Goal: Task Accomplishment & Management: Manage account settings

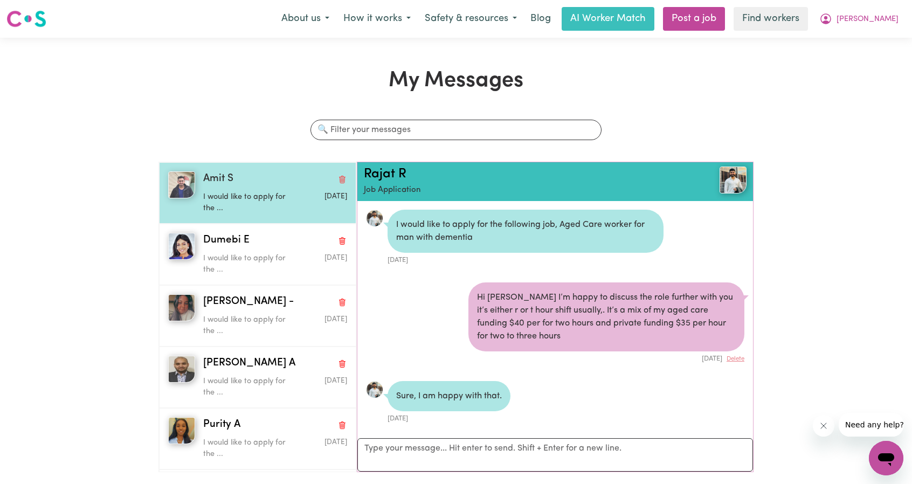
click at [256, 215] on div "Amit S I would like to apply for the ... Sep 8 2025" at bounding box center [257, 192] width 197 height 61
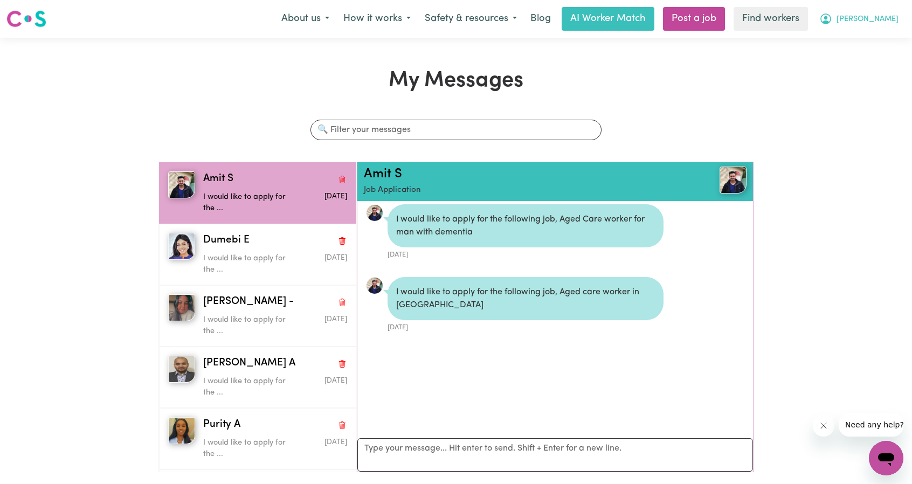
click at [879, 15] on span "James" at bounding box center [868, 19] width 62 height 12
click at [838, 43] on link "My Dashboard" at bounding box center [862, 42] width 85 height 20
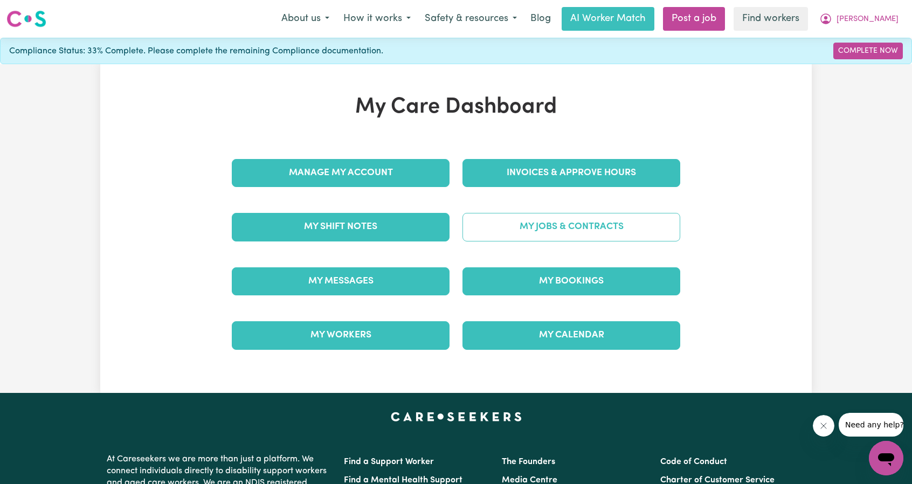
click at [524, 226] on link "My Jobs & Contracts" at bounding box center [572, 227] width 218 height 28
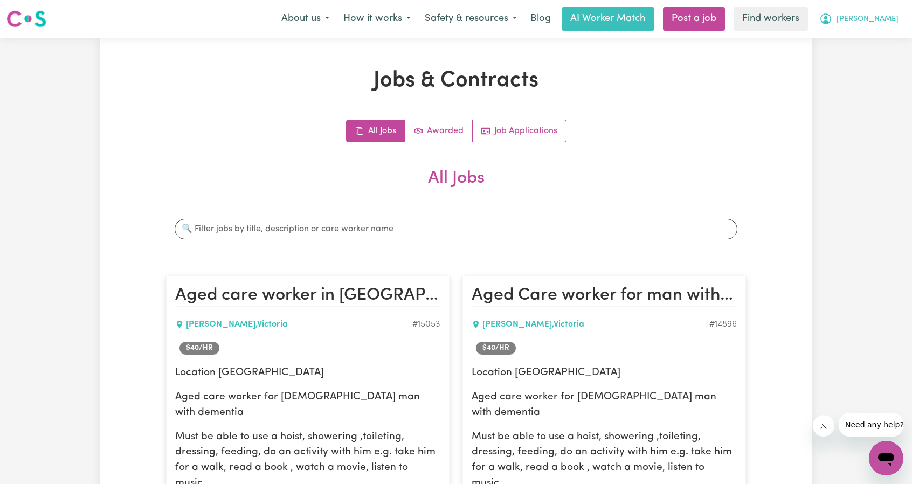
click at [874, 15] on button "James" at bounding box center [858, 19] width 93 height 23
click at [851, 39] on link "My Dashboard" at bounding box center [862, 42] width 85 height 20
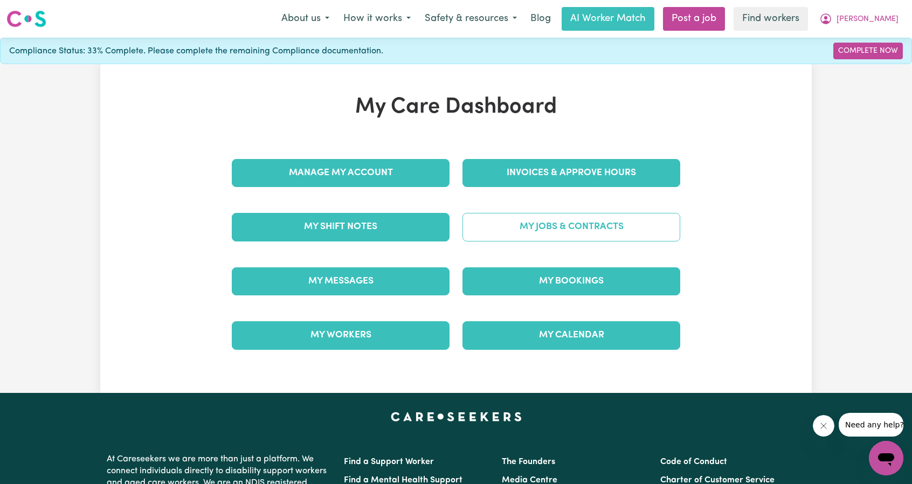
click at [578, 231] on link "My Jobs & Contracts" at bounding box center [572, 227] width 218 height 28
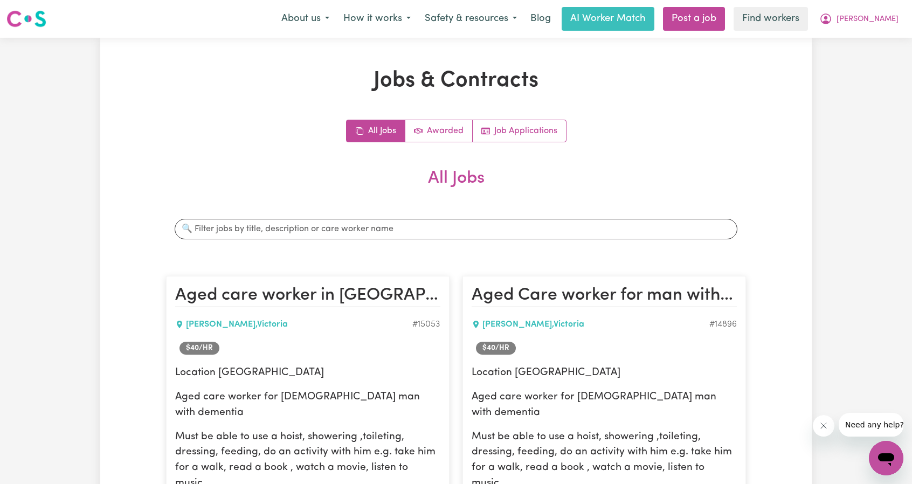
click at [512, 143] on div "All Jobs Awarded Job Applications All Jobs Search jobs Aged care worker in Dore…" at bounding box center [456, 417] width 580 height 594
click at [516, 136] on link "Job Applications" at bounding box center [519, 131] width 93 height 22
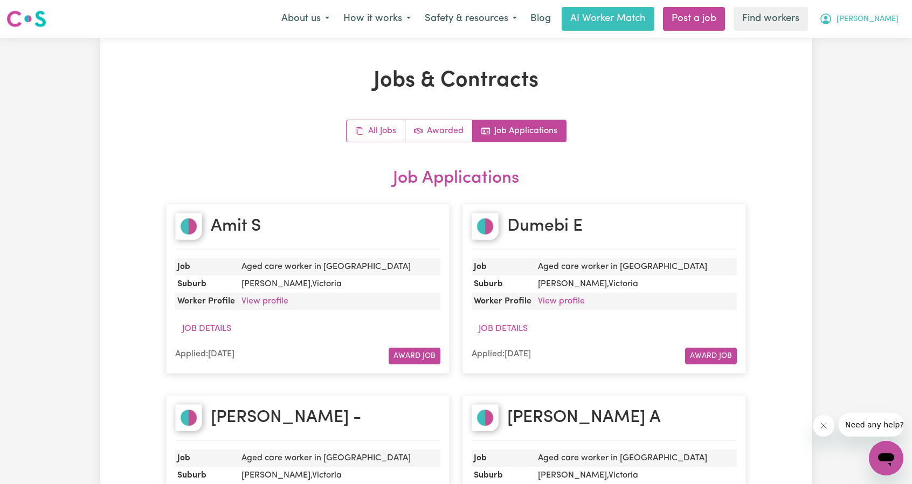
click at [886, 17] on span "James" at bounding box center [868, 19] width 62 height 12
click at [847, 41] on link "My Dashboard" at bounding box center [862, 42] width 85 height 20
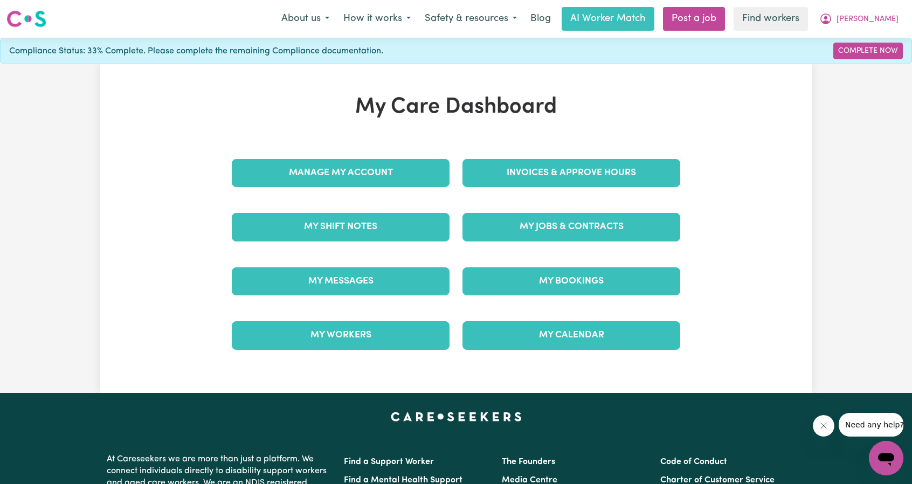
click at [606, 206] on div "My Jobs & Contracts" at bounding box center [571, 227] width 231 height 54
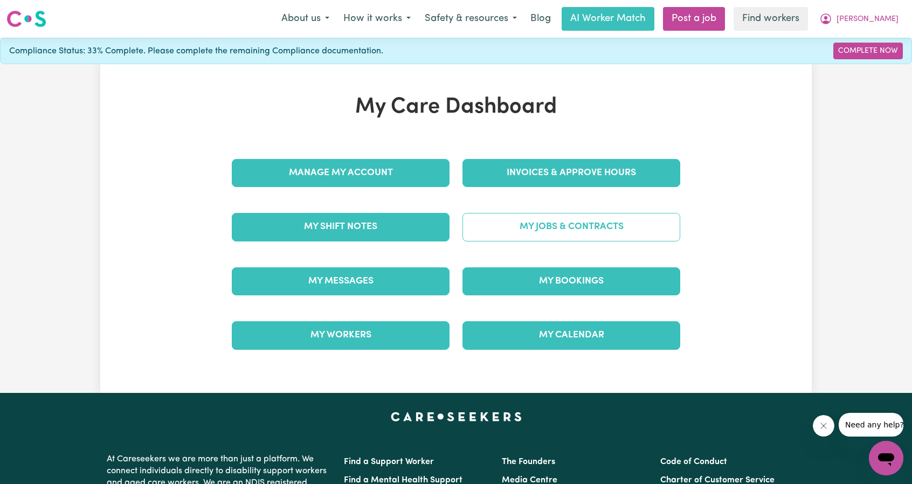
click at [605, 218] on link "My Jobs & Contracts" at bounding box center [572, 227] width 218 height 28
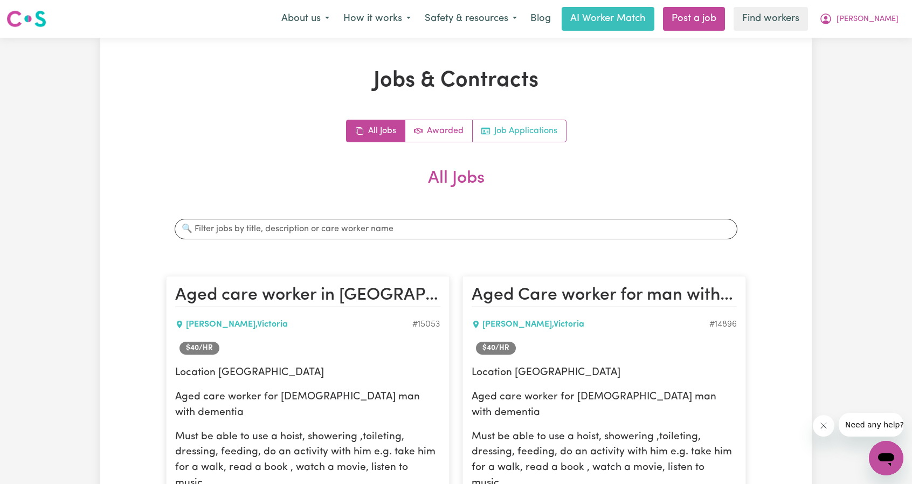
click at [562, 122] on link "Job Applications" at bounding box center [519, 131] width 93 height 22
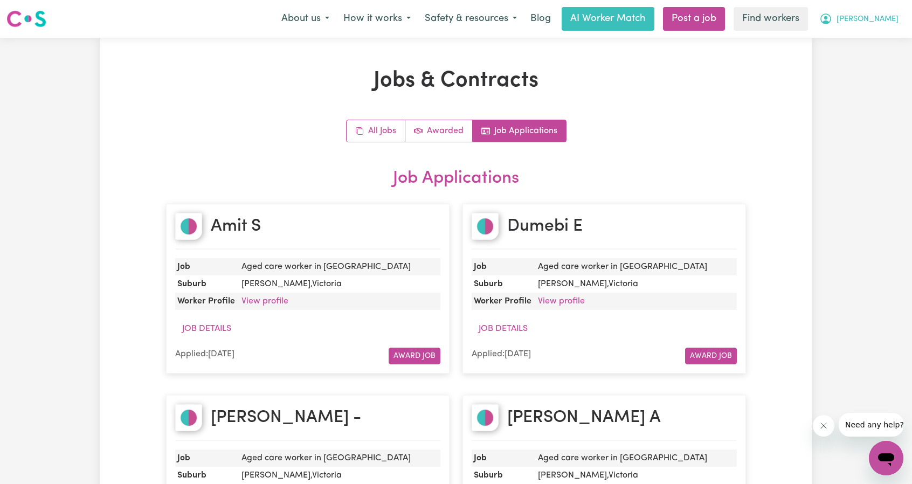
click at [885, 22] on span "James" at bounding box center [868, 19] width 62 height 12
click at [854, 79] on link "Logout" at bounding box center [862, 82] width 85 height 20
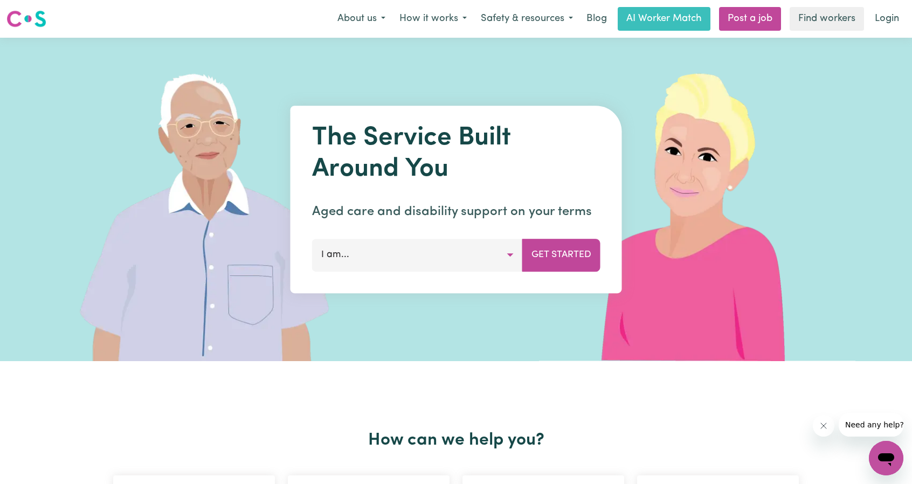
click at [880, 16] on link "Login" at bounding box center [886, 19] width 37 height 24
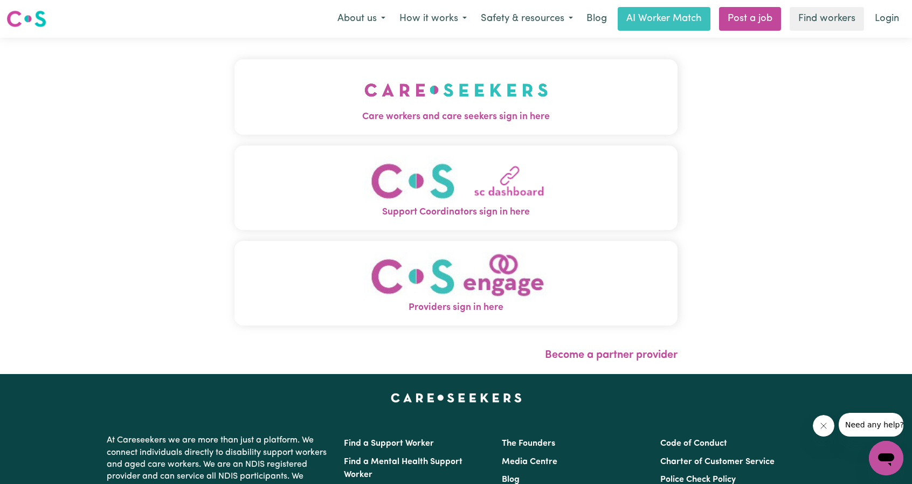
click at [364, 72] on img "Care workers and care seekers sign in here" at bounding box center [456, 90] width 184 height 40
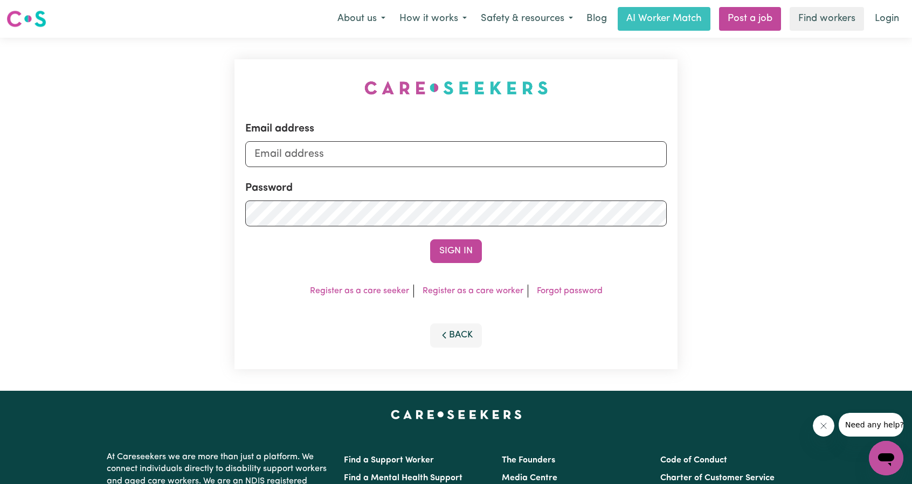
click at [448, 137] on div "Email address" at bounding box center [456, 144] width 422 height 46
click at [432, 156] on input "Email address" at bounding box center [456, 154] width 422 height 26
drag, startPoint x: 309, startPoint y: 156, endPoint x: 566, endPoint y: 198, distance: 260.0
click at [566, 182] on form "Email address superuser~ethan@careseekers.com.au Password Sign In" at bounding box center [456, 192] width 422 height 142
type input "superuser~NickM@careseekers.com.au"
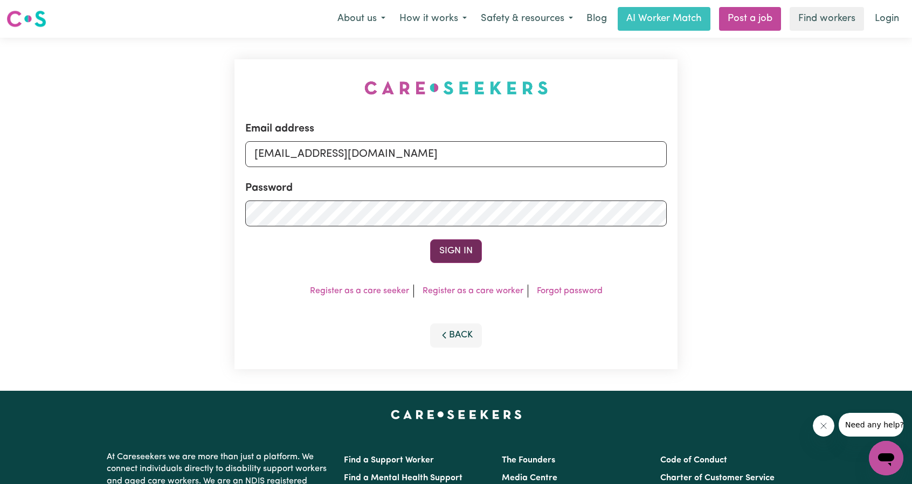
click at [449, 242] on button "Sign In" at bounding box center [456, 251] width 52 height 24
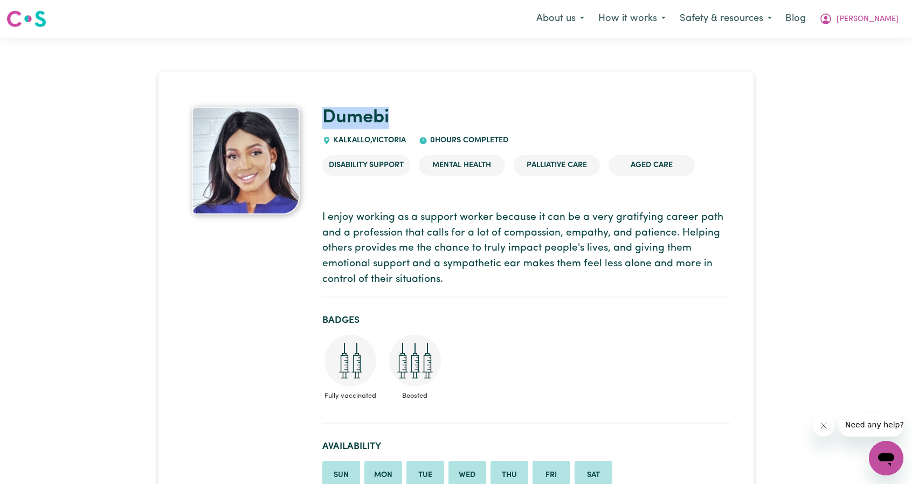
drag, startPoint x: 399, startPoint y: 116, endPoint x: 318, endPoint y: 115, distance: 80.9
copy link "Dumebi"
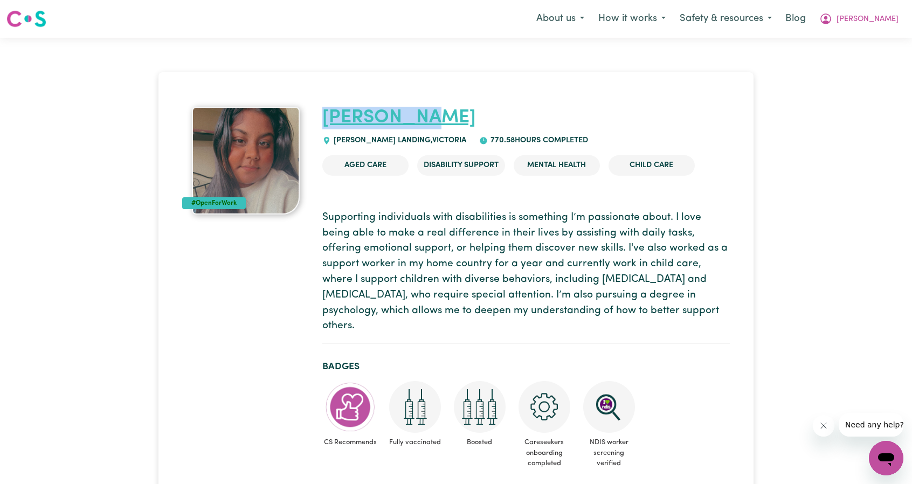
drag, startPoint x: 435, startPoint y: 119, endPoint x: 323, endPoint y: 123, distance: 111.2
click at [323, 123] on h1 "Arpanpreet" at bounding box center [526, 118] width 408 height 23
copy link "Arpanpreet"
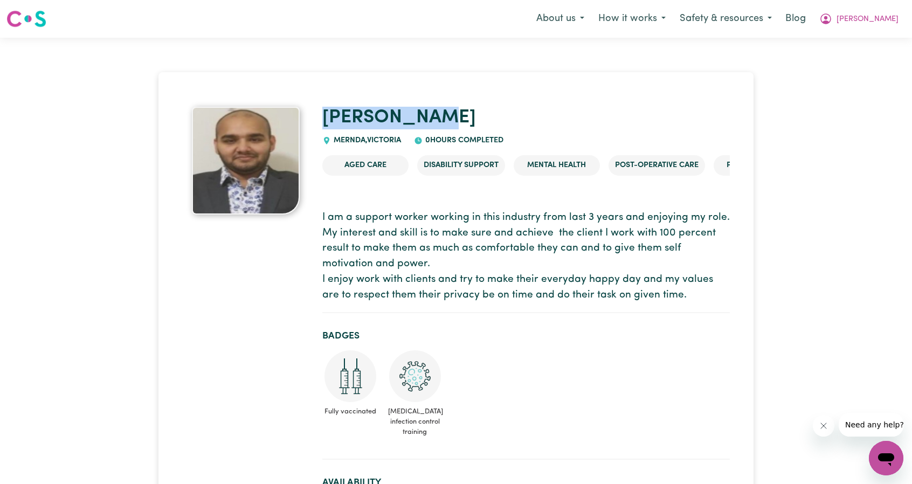
drag, startPoint x: 438, startPoint y: 108, endPoint x: 321, endPoint y: 113, distance: 117.1
copy link "Rana Nabeel"
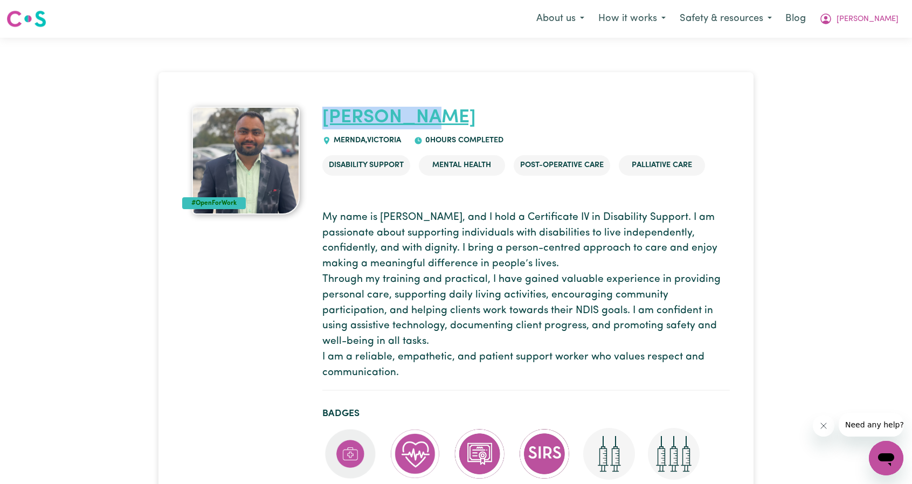
drag, startPoint x: 387, startPoint y: 113, endPoint x: 327, endPoint y: 115, distance: 60.4
click at [327, 116] on h1 "[PERSON_NAME]" at bounding box center [526, 118] width 408 height 23
copy link "[PERSON_NAME]"
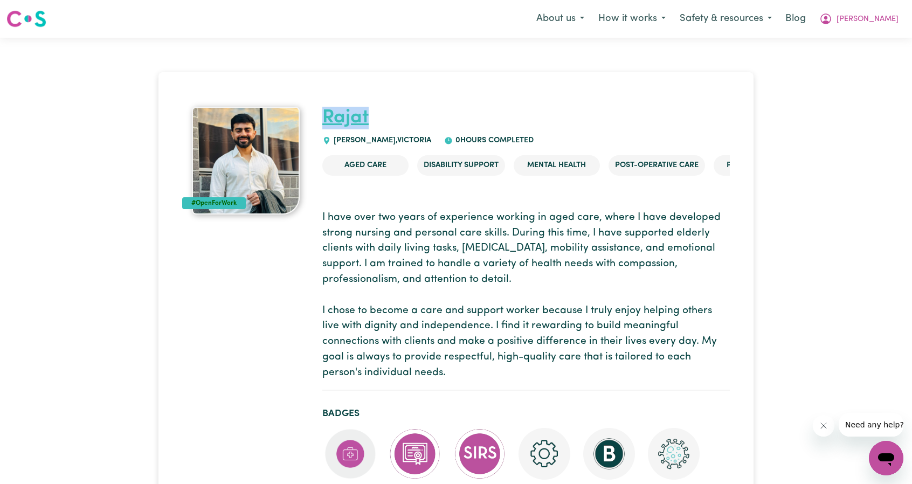
drag, startPoint x: 345, startPoint y: 114, endPoint x: 324, endPoint y: 115, distance: 21.1
click at [324, 115] on h1 "Rajat" at bounding box center [526, 118] width 408 height 23
copy link "Rajat"
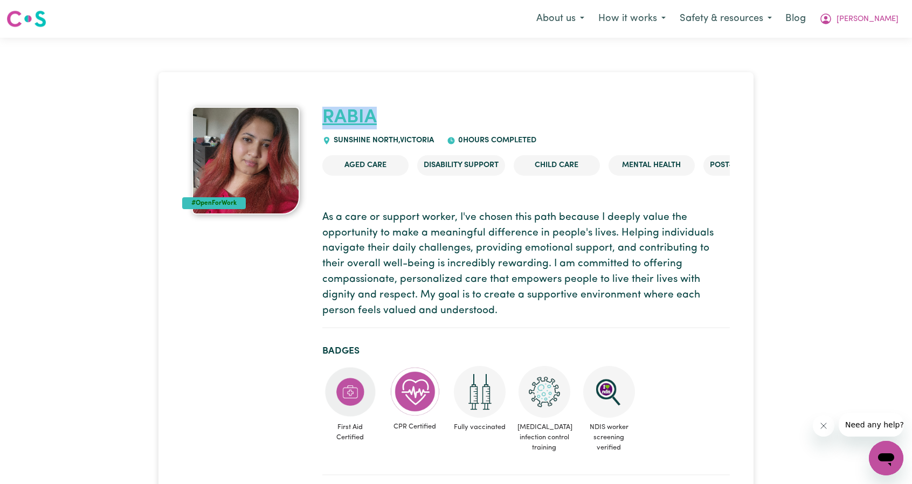
drag, startPoint x: 396, startPoint y: 104, endPoint x: 323, endPoint y: 109, distance: 72.4
copy link "RABIA"
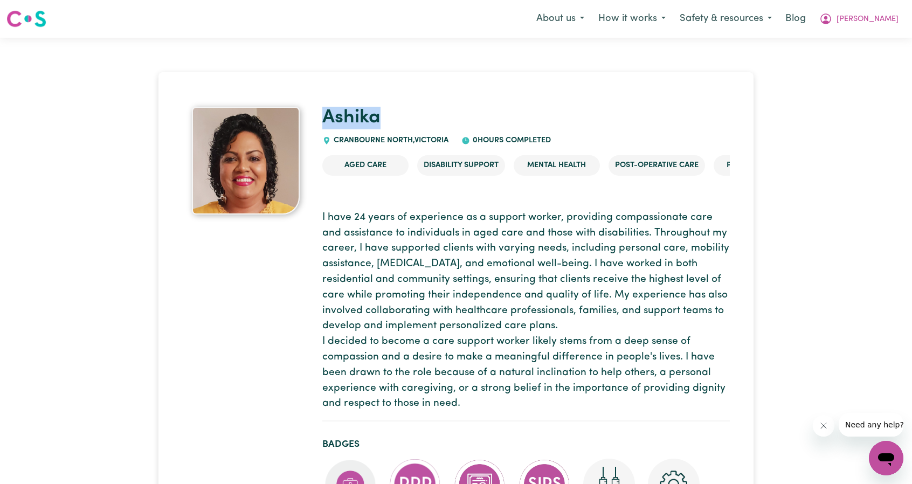
drag, startPoint x: 373, startPoint y: 116, endPoint x: 321, endPoint y: 116, distance: 51.8
copy link "Ashika"
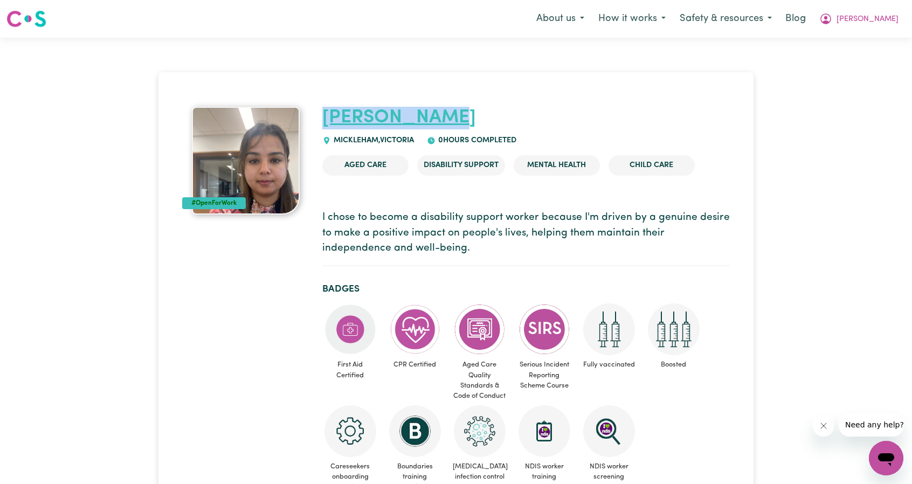
drag, startPoint x: 481, startPoint y: 114, endPoint x: 326, endPoint y: 115, distance: 155.3
click at [326, 115] on h1 "[PERSON_NAME]" at bounding box center [526, 118] width 408 height 23
copy link "[PERSON_NAME]"
